Goal: Task Accomplishment & Management: Manage account settings

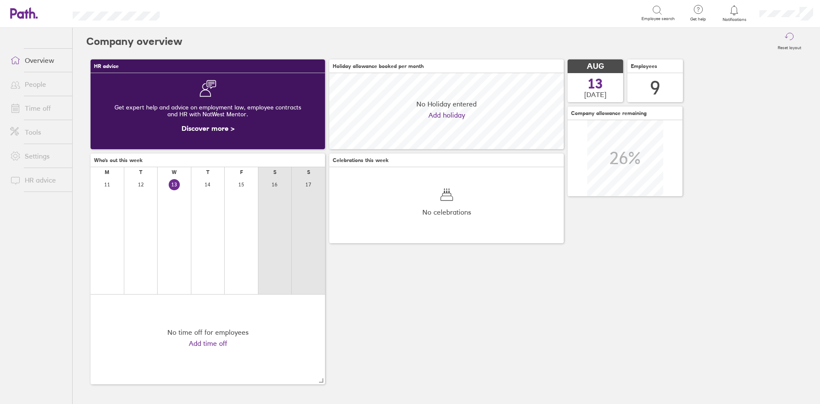
scroll to position [76, 234]
click at [40, 113] on link "Time off" at bounding box center [37, 108] width 69 height 17
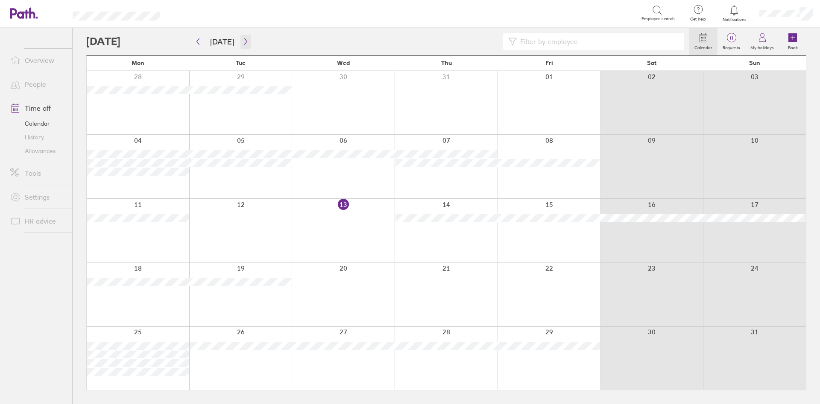
click at [243, 44] on icon "button" at bounding box center [246, 41] width 6 height 7
